Goal: Entertainment & Leisure: Consume media (video, audio)

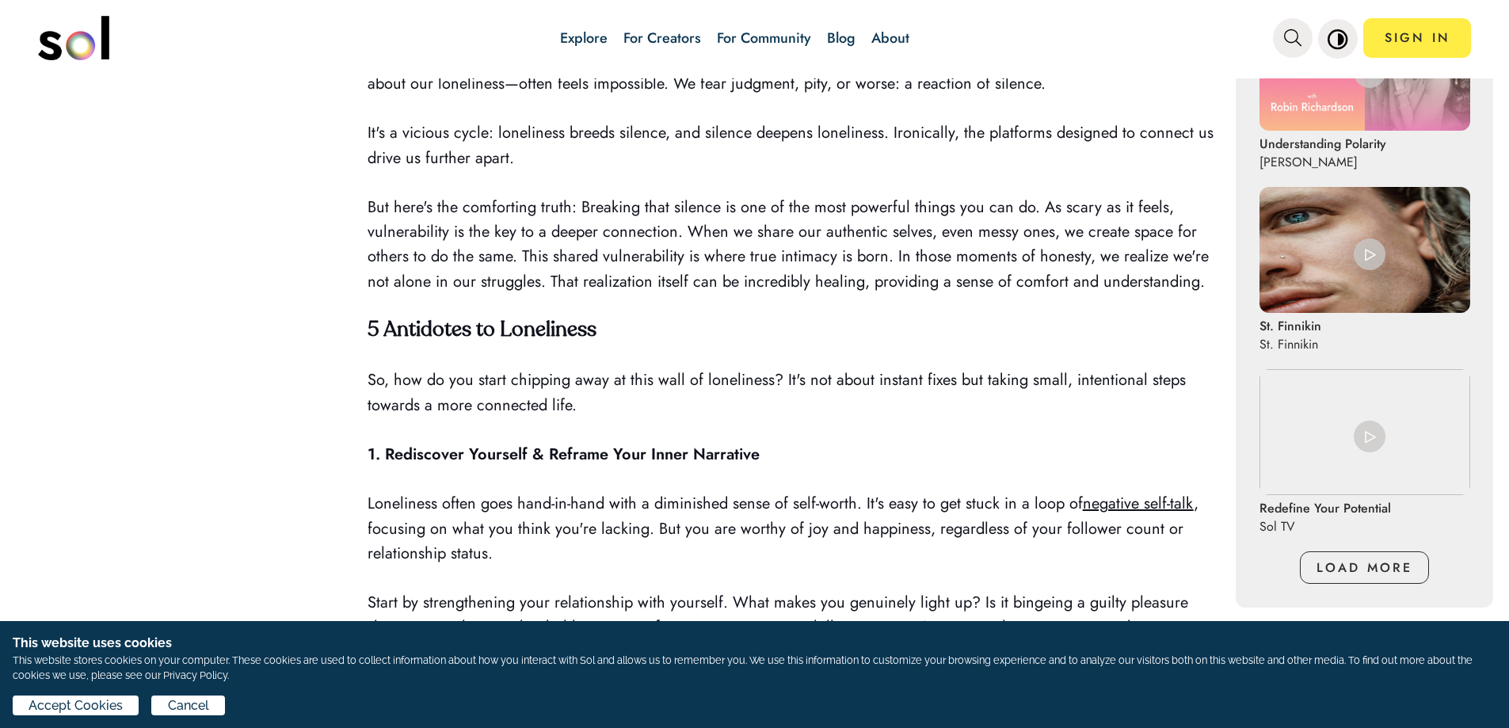
scroll to position [883, 0]
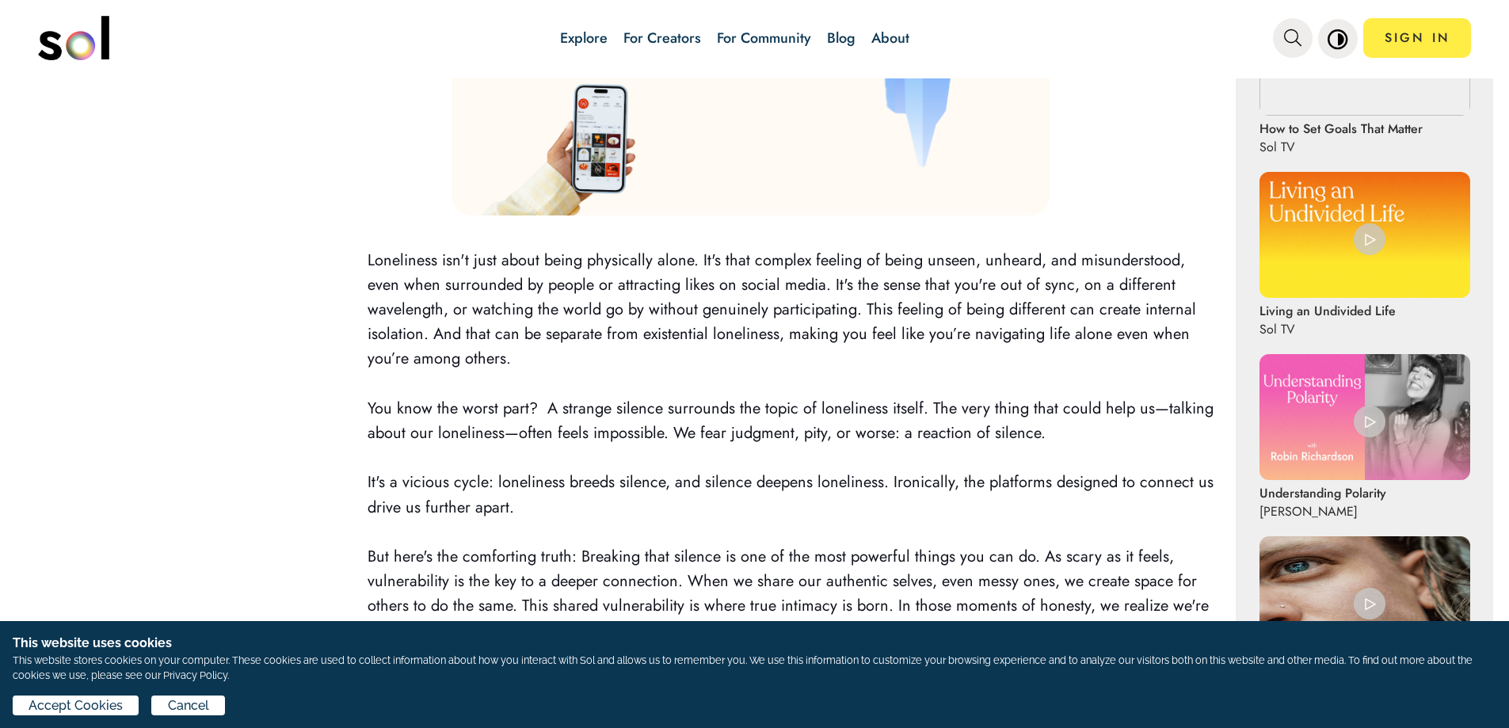
click at [66, 41] on img "main navigation" at bounding box center [73, 38] width 71 height 44
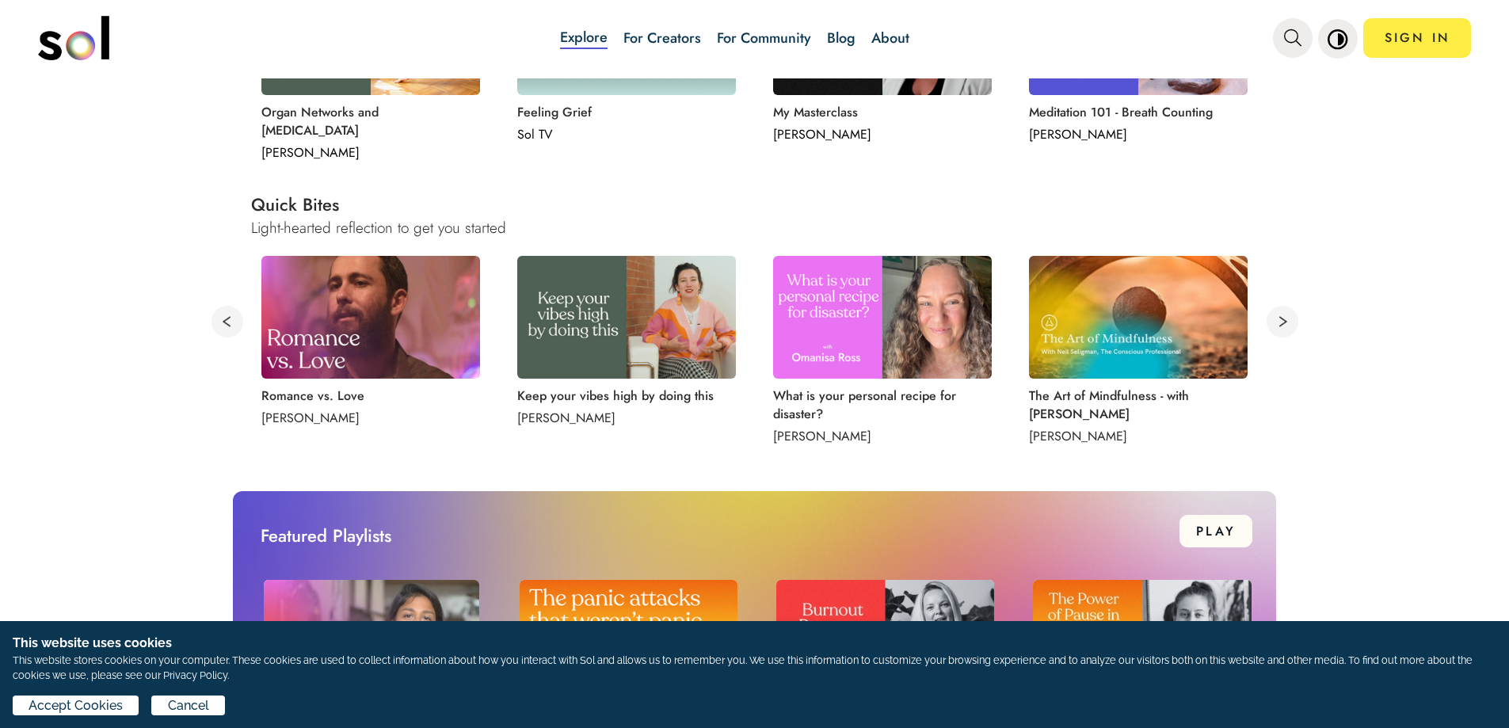
scroll to position [792, 0]
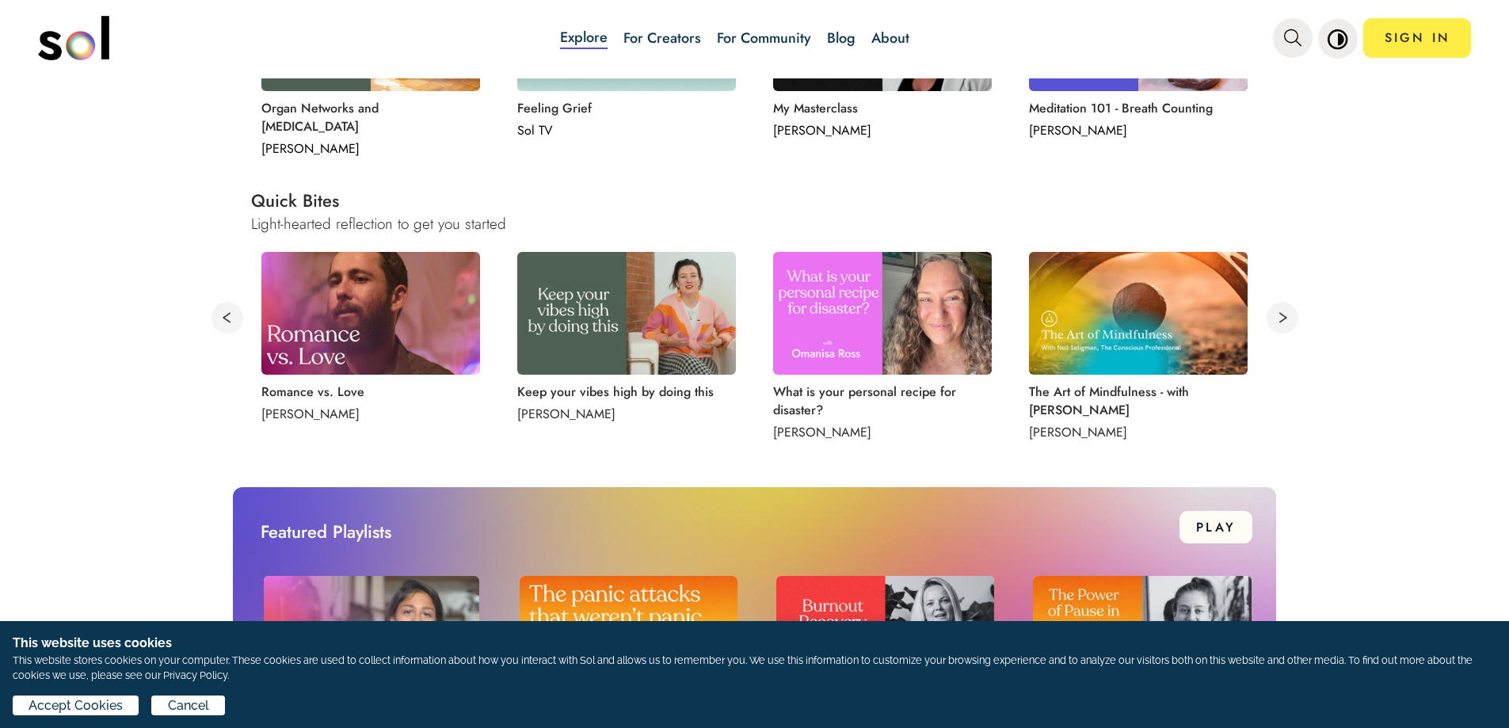
click at [587, 303] on img at bounding box center [626, 313] width 219 height 123
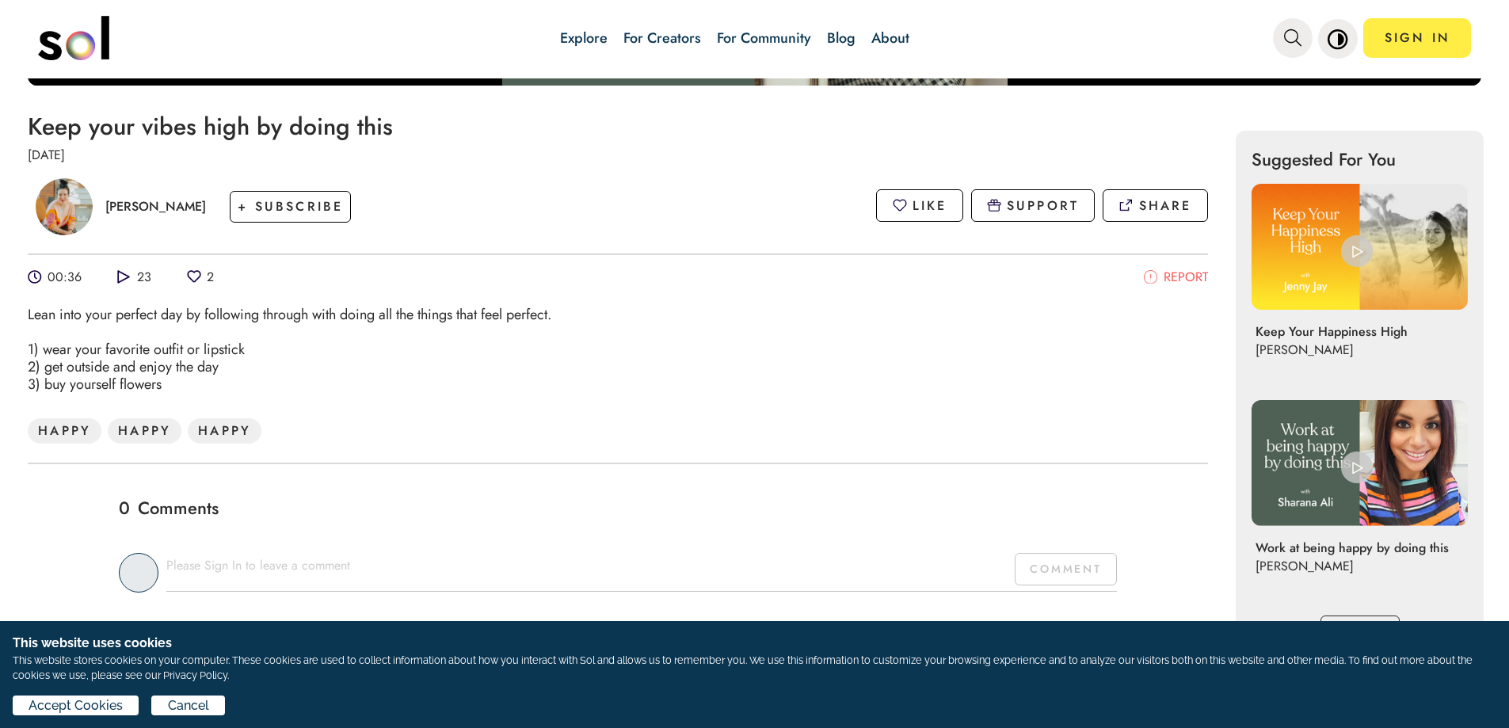
scroll to position [317, 0]
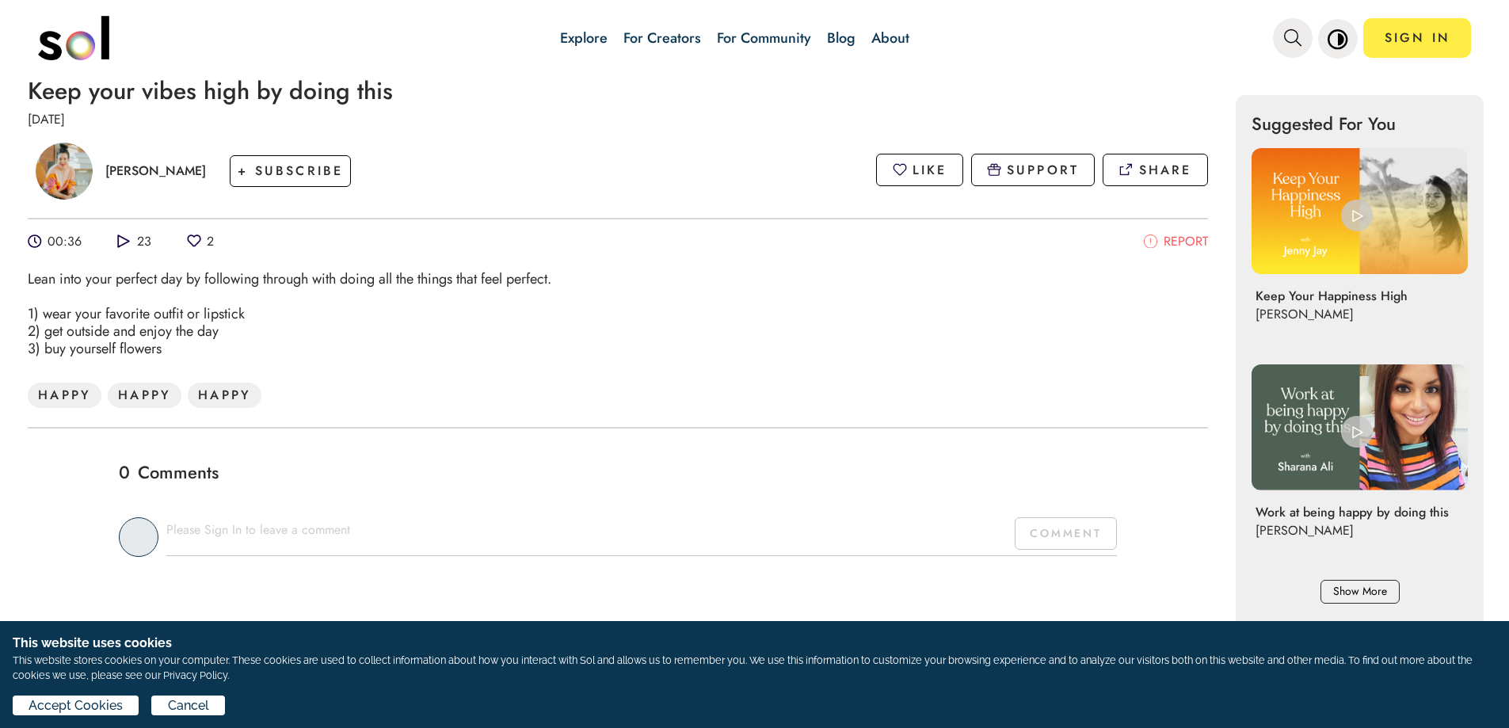
click at [1315, 294] on p "Keep Your Happiness High" at bounding box center [1354, 296] width 198 height 18
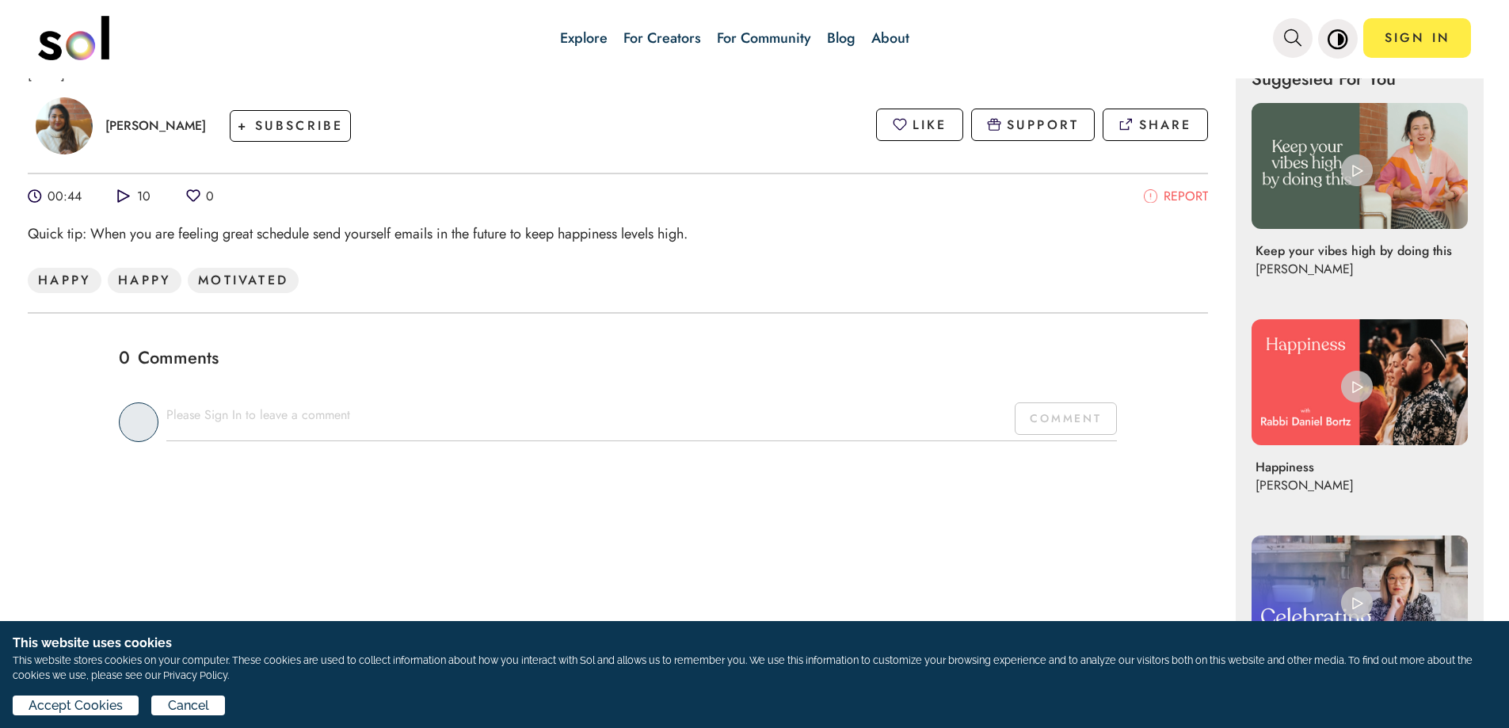
scroll to position [396, 0]
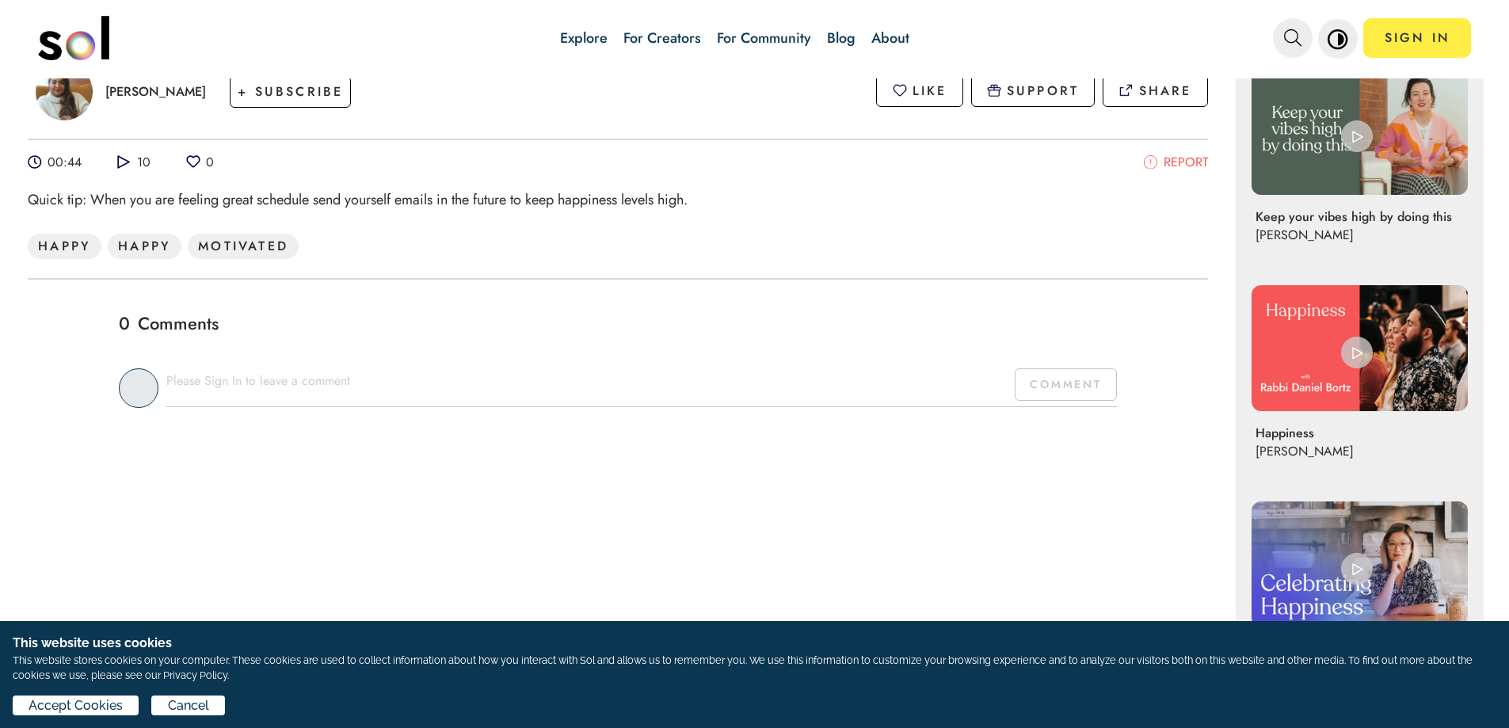
click at [1266, 344] on img at bounding box center [1359, 348] width 216 height 126
